Goal: Information Seeking & Learning: Understand process/instructions

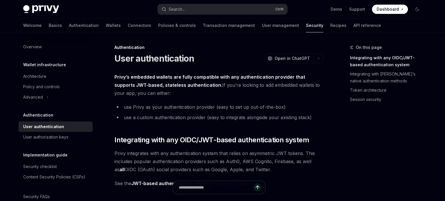
click at [209, 47] on div "Authentication" at bounding box center [218, 48] width 209 height 6
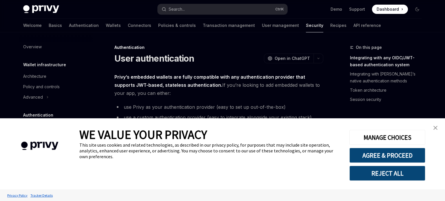
type textarea "*"
click at [391, 137] on button "MANAGE CHOICES" at bounding box center [387, 137] width 76 height 15
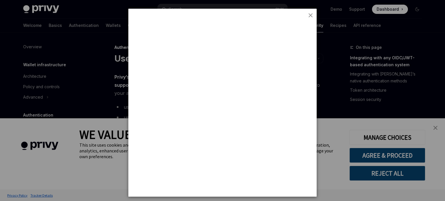
click at [382, 157] on div at bounding box center [222, 100] width 445 height 201
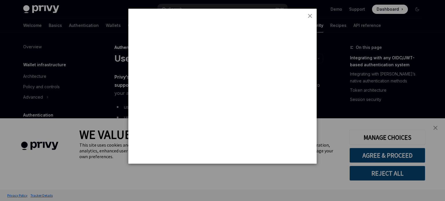
click at [383, 158] on div at bounding box center [222, 100] width 445 height 201
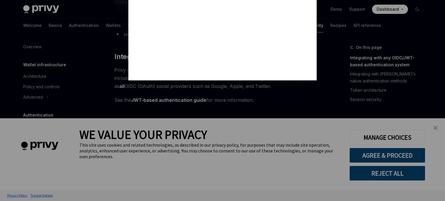
scroll to position [104, 0]
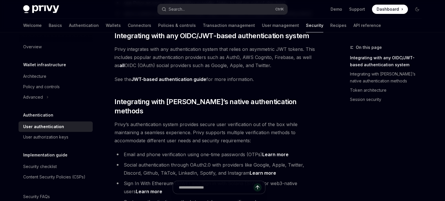
click at [389, 10] on span "Dashboard" at bounding box center [388, 9] width 22 height 6
click at [394, 12] on span "Dashboard" at bounding box center [388, 9] width 22 height 6
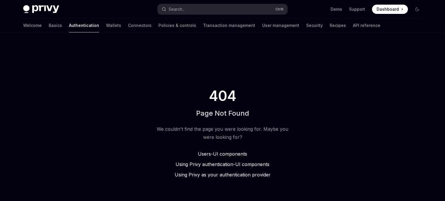
click at [220, 68] on div "404 Page Not Found We couldn't find the page you were looking for. Maybe you we…" at bounding box center [222, 133] width 148 height 202
click at [389, 11] on span "Dashboard" at bounding box center [388, 9] width 22 height 6
click at [106, 28] on link "Wallets" at bounding box center [113, 26] width 15 height 14
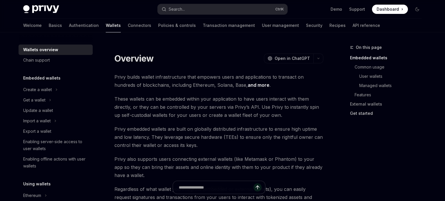
click at [365, 112] on link "Get started" at bounding box center [388, 113] width 76 height 9
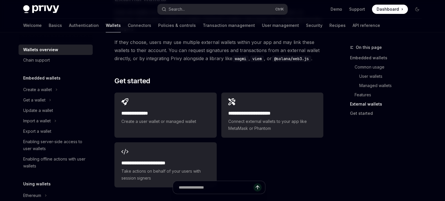
scroll to position [910, 0]
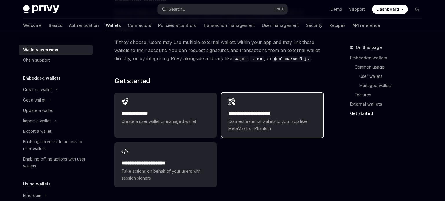
click at [269, 118] on span "Connect external wallets to your app like MetaMask or Phantom" at bounding box center [272, 125] width 88 height 14
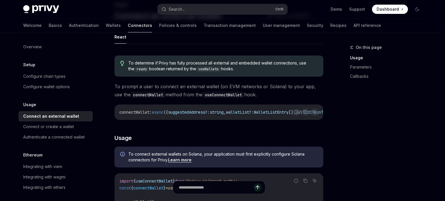
scroll to position [63, 0]
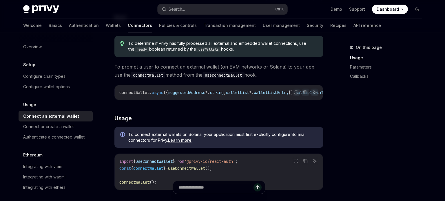
click at [191, 140] on link "Learn more" at bounding box center [179, 140] width 23 height 5
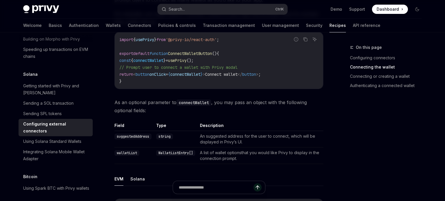
scroll to position [345, 0]
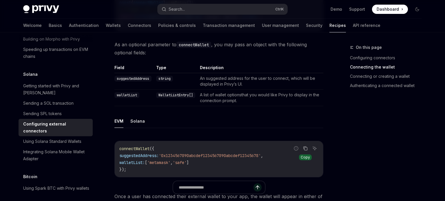
click at [307, 146] on icon "Copy the contents from the code block" at bounding box center [305, 148] width 5 height 5
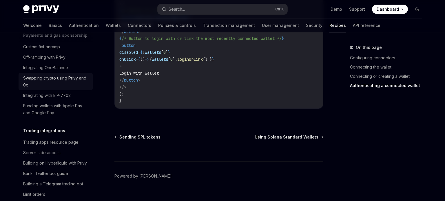
scroll to position [476, 0]
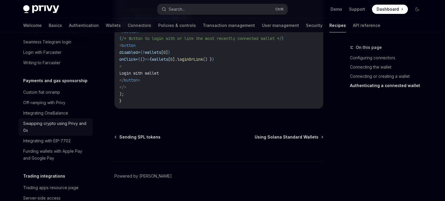
click at [74, 120] on div "Swapping crypto using Privy and 0x" at bounding box center [56, 127] width 66 height 14
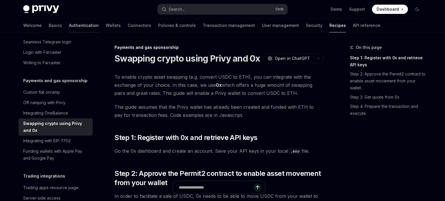
click at [69, 24] on link "Authentication" at bounding box center [84, 26] width 30 height 14
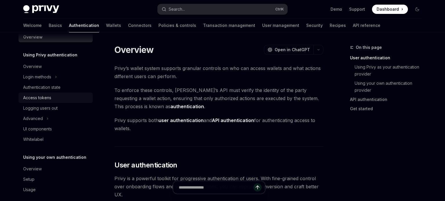
scroll to position [15, 0]
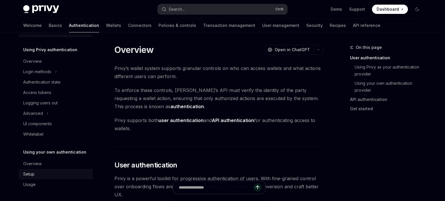
click at [56, 178] on link "Setup" at bounding box center [56, 174] width 74 height 10
type textarea "*"
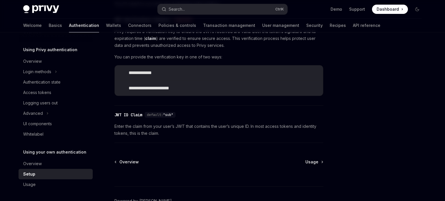
scroll to position [348, 0]
